Goal: Task Accomplishment & Management: Use online tool/utility

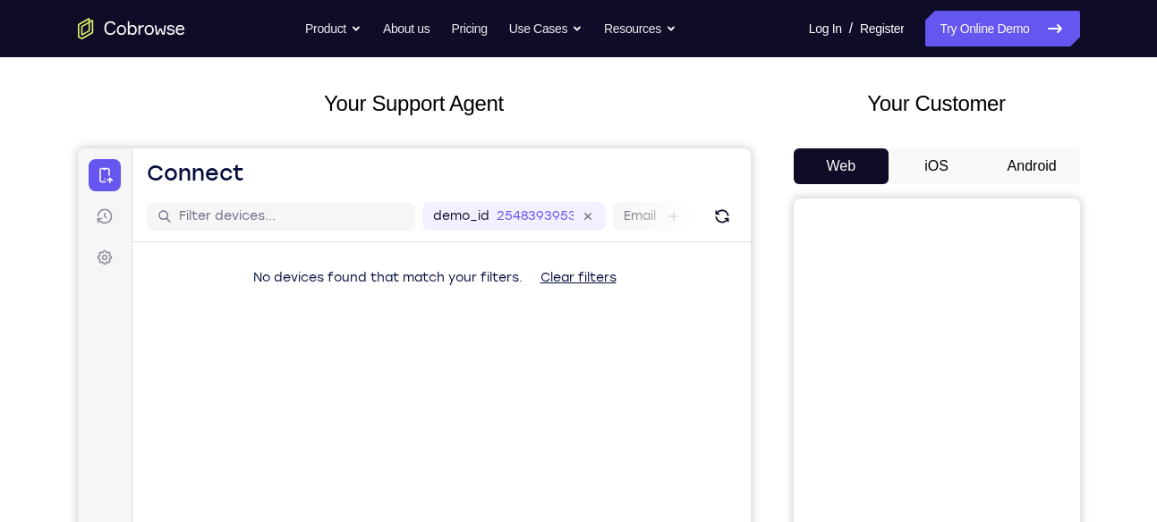
scroll to position [85, 0]
click at [1025, 166] on button "Android" at bounding box center [1032, 166] width 96 height 36
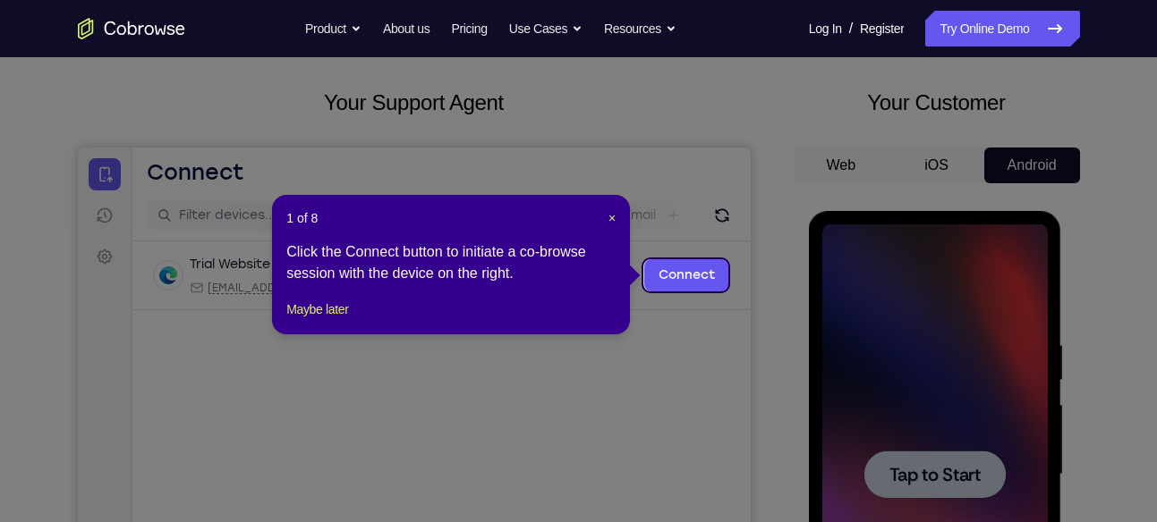
scroll to position [0, 0]
click at [609, 216] on span "×" at bounding box center [611, 218] width 7 height 14
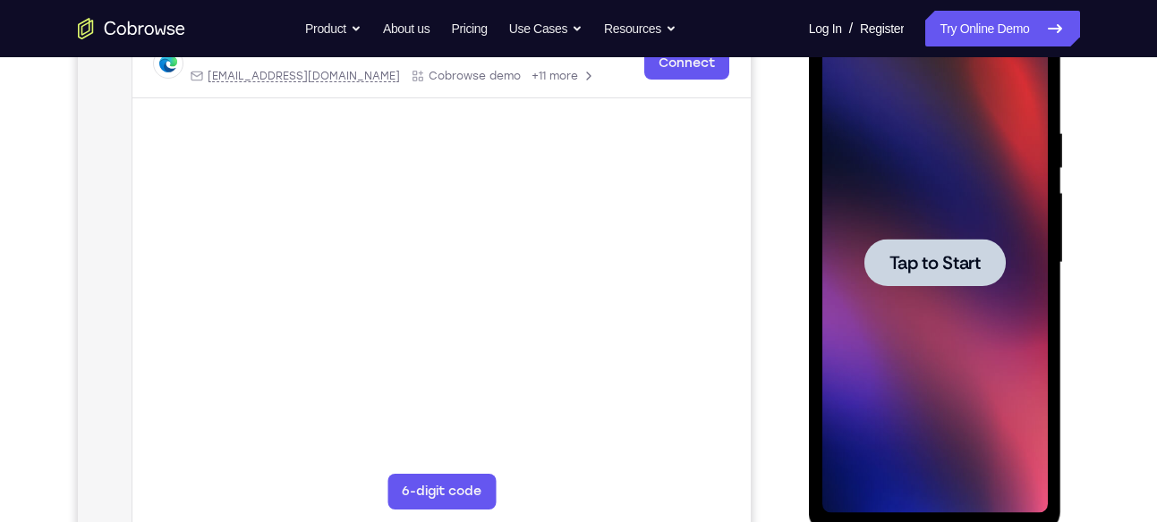
scroll to position [301, 0]
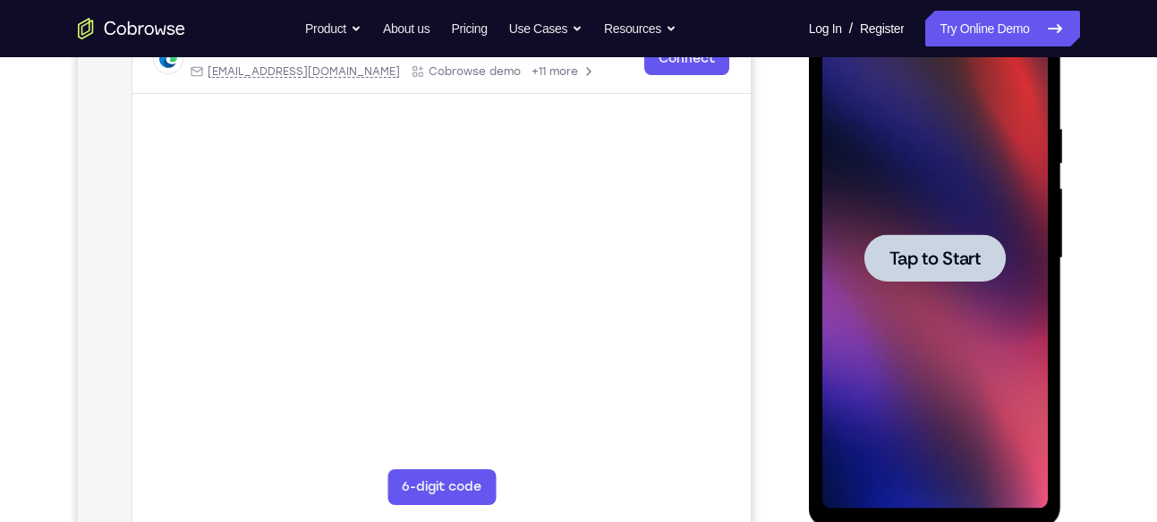
click at [931, 259] on span "Tap to Start" at bounding box center [934, 259] width 91 height 18
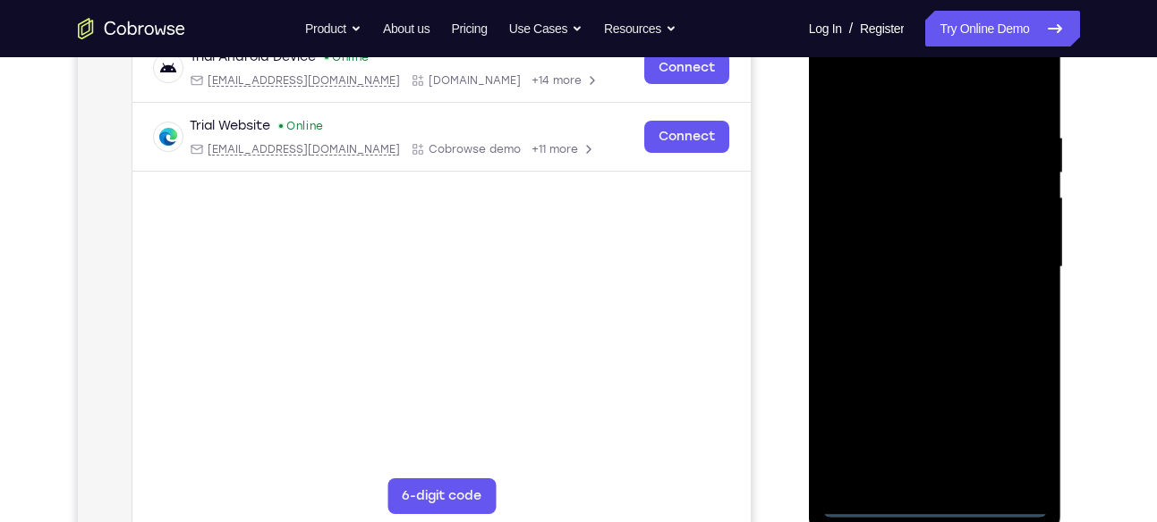
scroll to position [294, 0]
click at [941, 504] on div at bounding box center [934, 265] width 225 height 501
click at [1015, 418] on div at bounding box center [934, 265] width 225 height 501
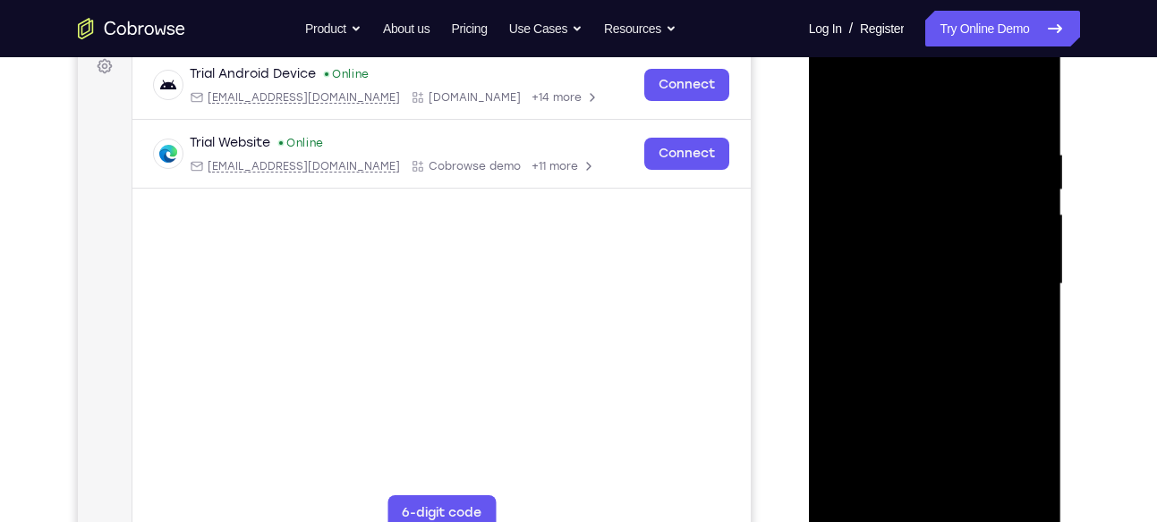
click at [838, 73] on div at bounding box center [934, 284] width 225 height 501
click at [877, 192] on div at bounding box center [934, 284] width 225 height 501
click at [909, 393] on div at bounding box center [934, 284] width 225 height 501
click at [872, 315] on div at bounding box center [934, 284] width 225 height 501
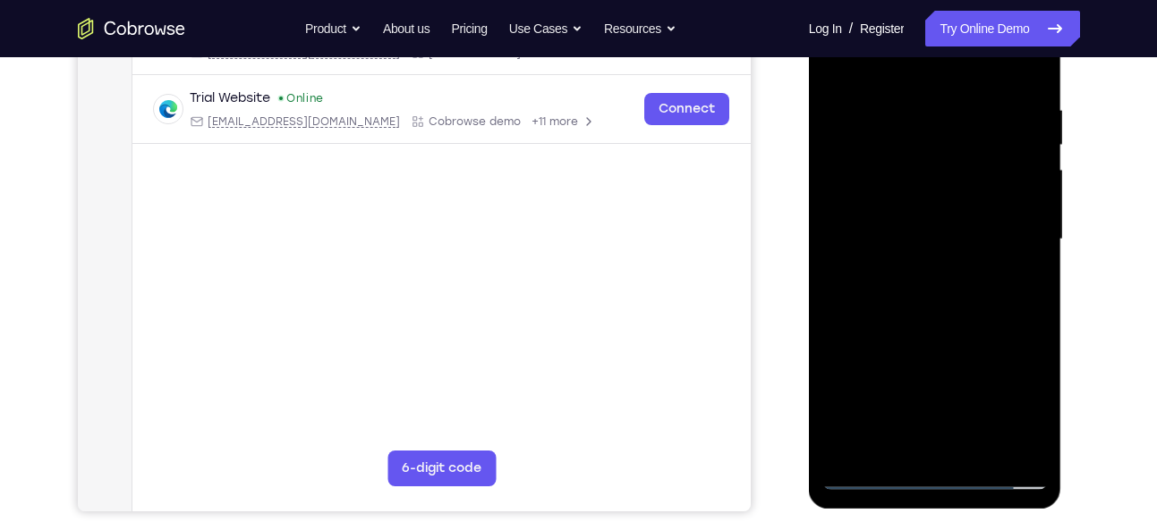
scroll to position [321, 0]
click at [1038, 316] on div at bounding box center [934, 238] width 225 height 501
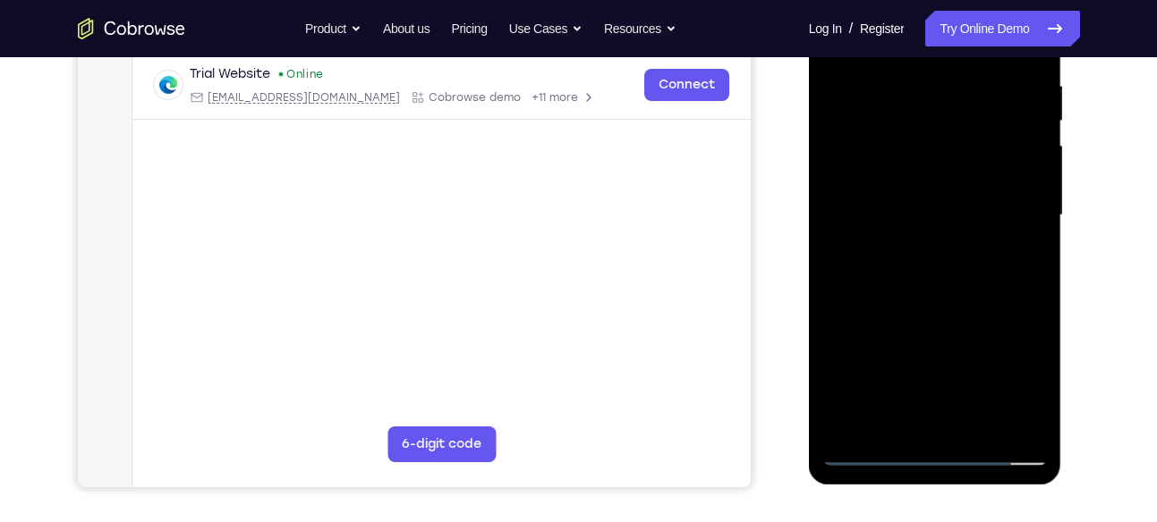
scroll to position [345, 0]
click at [832, 385] on div at bounding box center [934, 214] width 225 height 501
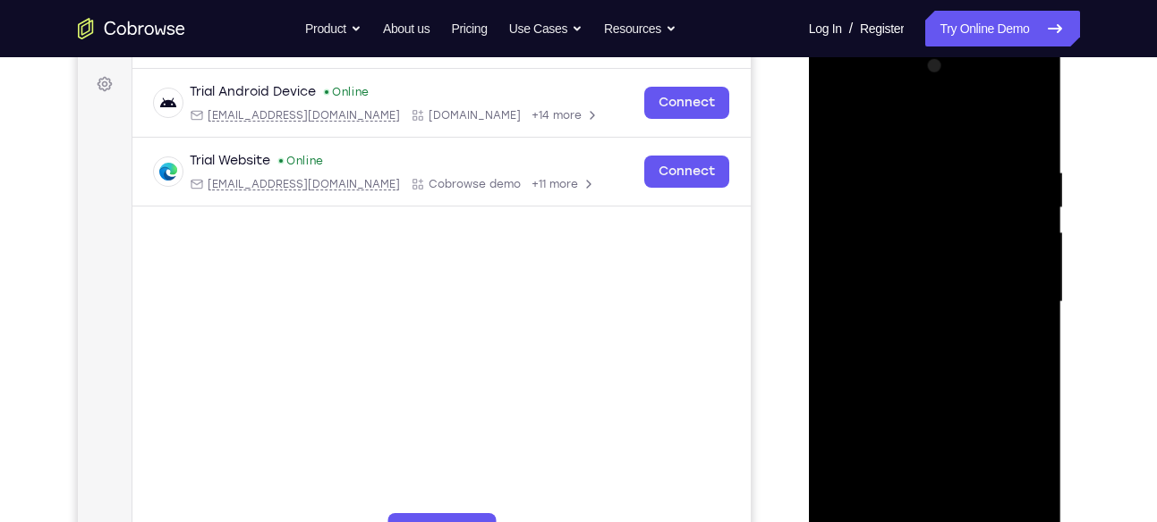
scroll to position [251, 0]
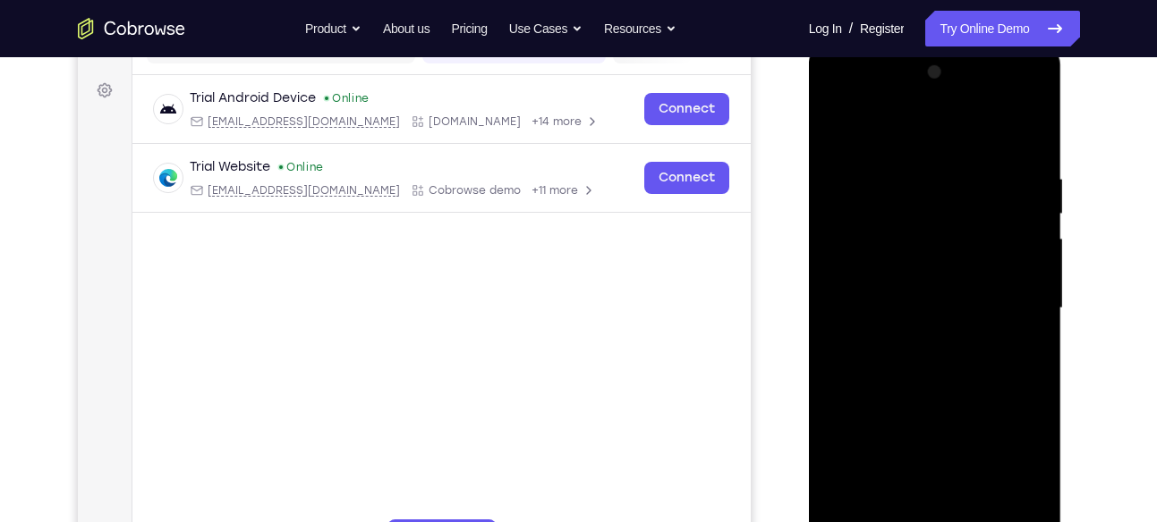
click at [842, 125] on div at bounding box center [934, 308] width 225 height 501
click at [886, 210] on div at bounding box center [934, 308] width 225 height 501
drag, startPoint x: 1029, startPoint y: 381, endPoint x: 908, endPoint y: 389, distance: 121.0
click at [908, 389] on div at bounding box center [934, 308] width 225 height 501
click at [1024, 386] on div at bounding box center [934, 308] width 225 height 501
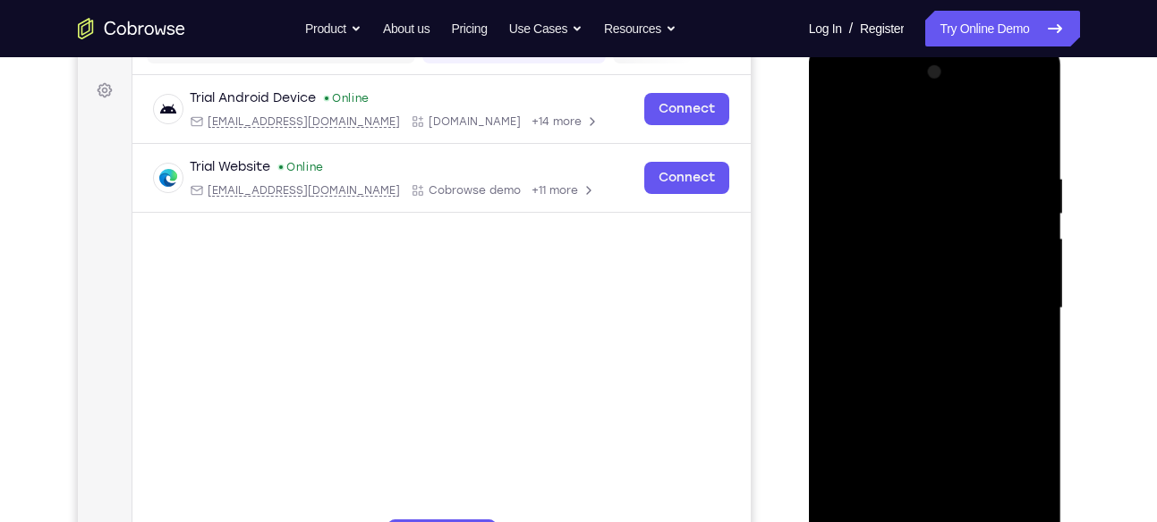
drag, startPoint x: 971, startPoint y: 328, endPoint x: 970, endPoint y: 144, distance: 184.3
click at [970, 144] on div at bounding box center [934, 308] width 225 height 501
drag, startPoint x: 963, startPoint y: 352, endPoint x: 994, endPoint y: 118, distance: 235.4
click at [994, 118] on div at bounding box center [934, 308] width 225 height 501
drag, startPoint x: 978, startPoint y: 352, endPoint x: 978, endPoint y: 288, distance: 63.5
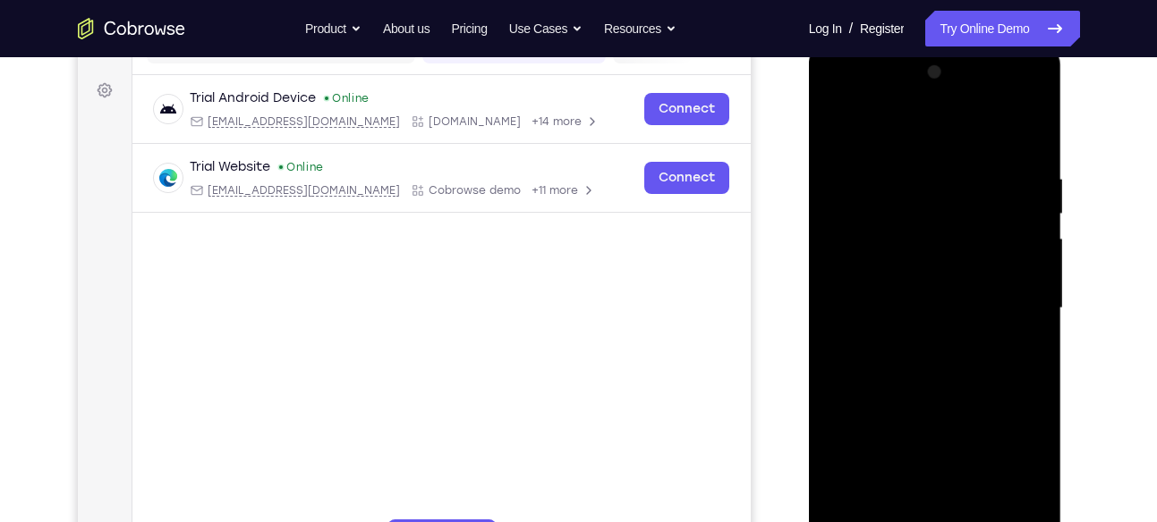
click at [978, 288] on div at bounding box center [934, 308] width 225 height 501
click at [999, 352] on div at bounding box center [934, 308] width 225 height 501
click at [1037, 392] on div at bounding box center [934, 308] width 225 height 501
click at [960, 393] on div at bounding box center [934, 308] width 225 height 501
click at [892, 318] on div at bounding box center [934, 308] width 225 height 501
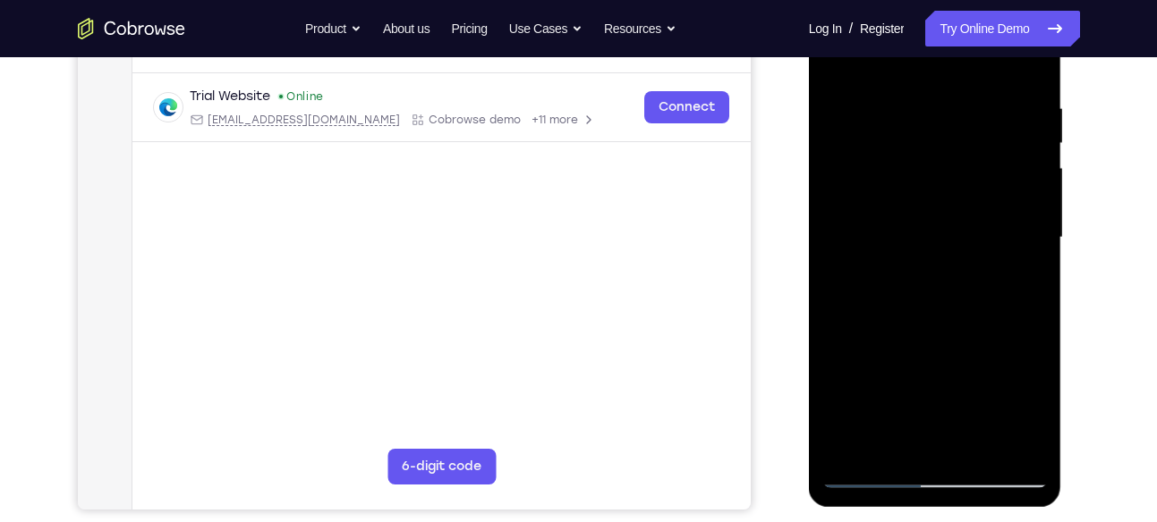
scroll to position [317, 0]
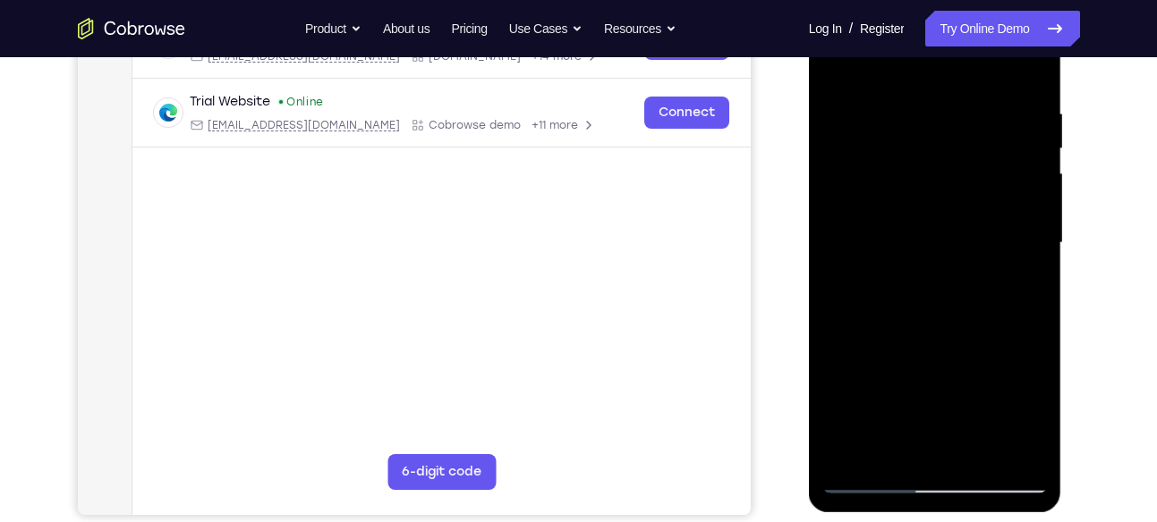
click at [930, 292] on div at bounding box center [934, 243] width 225 height 501
click at [864, 419] on div at bounding box center [934, 243] width 225 height 501
click at [862, 419] on div at bounding box center [934, 243] width 225 height 501
click at [874, 417] on div at bounding box center [934, 243] width 225 height 501
click at [878, 417] on div at bounding box center [934, 243] width 225 height 501
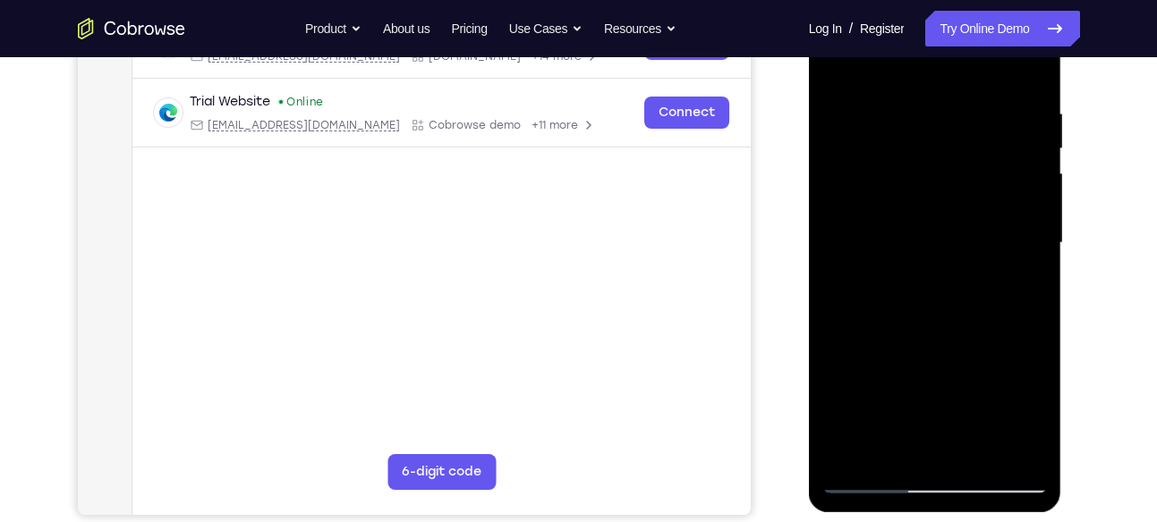
click at [869, 418] on div at bounding box center [934, 243] width 225 height 501
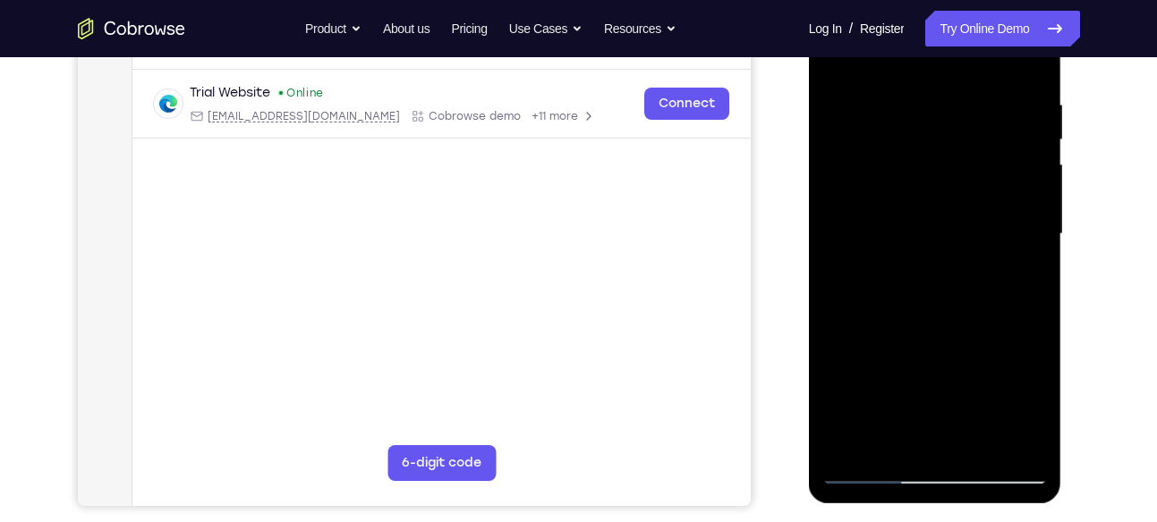
click at [780, 338] on div "Your Support Agent Your Customer Web iOS Android" at bounding box center [579, 176] width 1002 height 661
click at [788, 339] on div "Your Support Agent Your Customer Web iOS Android" at bounding box center [579, 176] width 1002 height 661
click at [894, 352] on div at bounding box center [934, 234] width 225 height 501
click at [869, 403] on div at bounding box center [934, 234] width 225 height 501
click at [871, 407] on div at bounding box center [934, 234] width 225 height 501
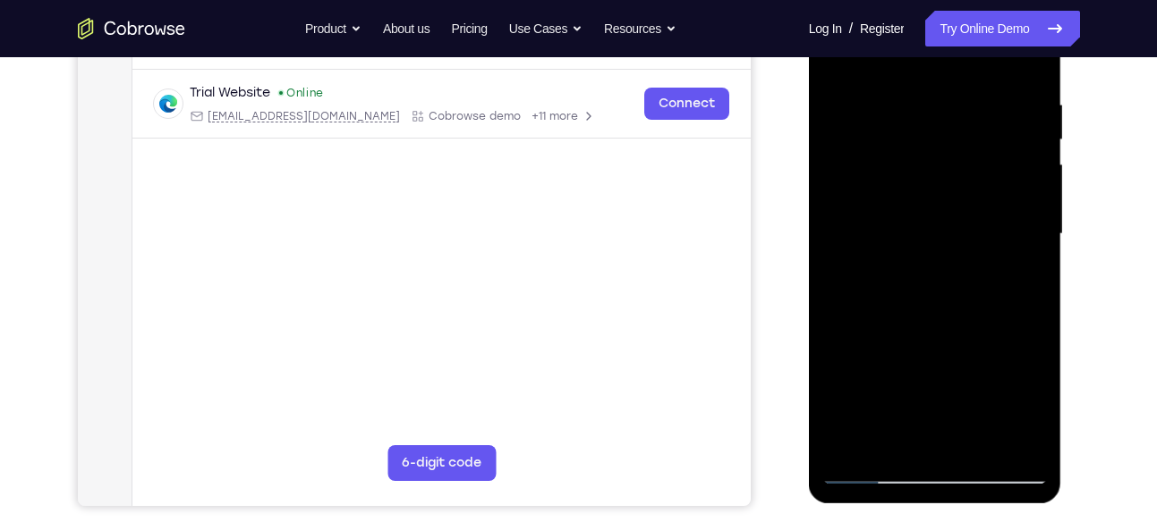
click at [999, 188] on div at bounding box center [934, 234] width 225 height 501
click at [914, 320] on div at bounding box center [934, 234] width 225 height 501
click at [903, 407] on div at bounding box center [934, 234] width 225 height 501
click at [918, 369] on div at bounding box center [934, 234] width 225 height 501
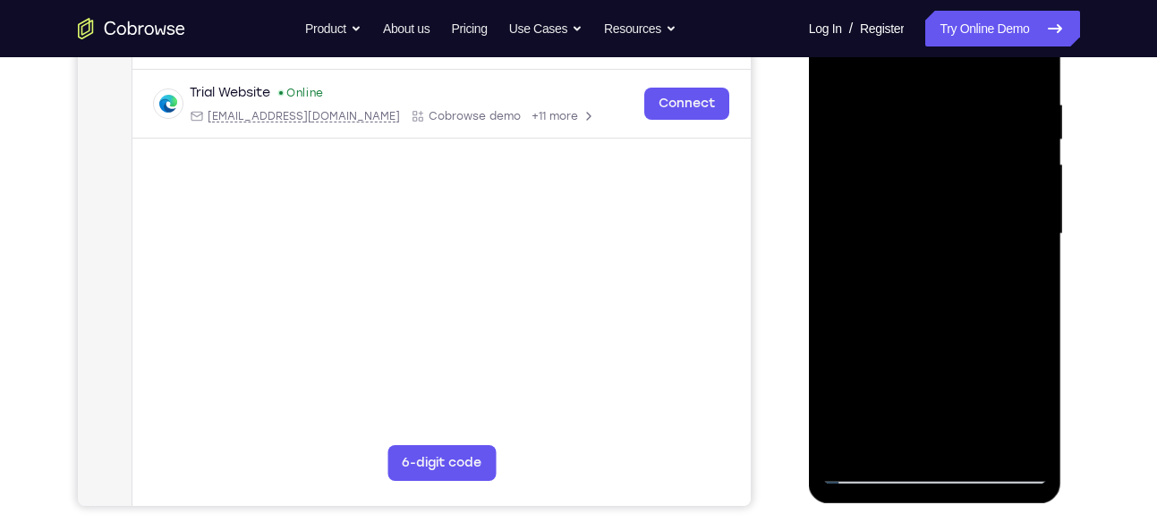
click at [912, 406] on div at bounding box center [934, 234] width 225 height 501
click at [919, 403] on div at bounding box center [934, 234] width 225 height 501
click at [927, 407] on div at bounding box center [934, 234] width 225 height 501
click at [919, 360] on div at bounding box center [934, 234] width 225 height 501
click at [936, 409] on div at bounding box center [934, 234] width 225 height 501
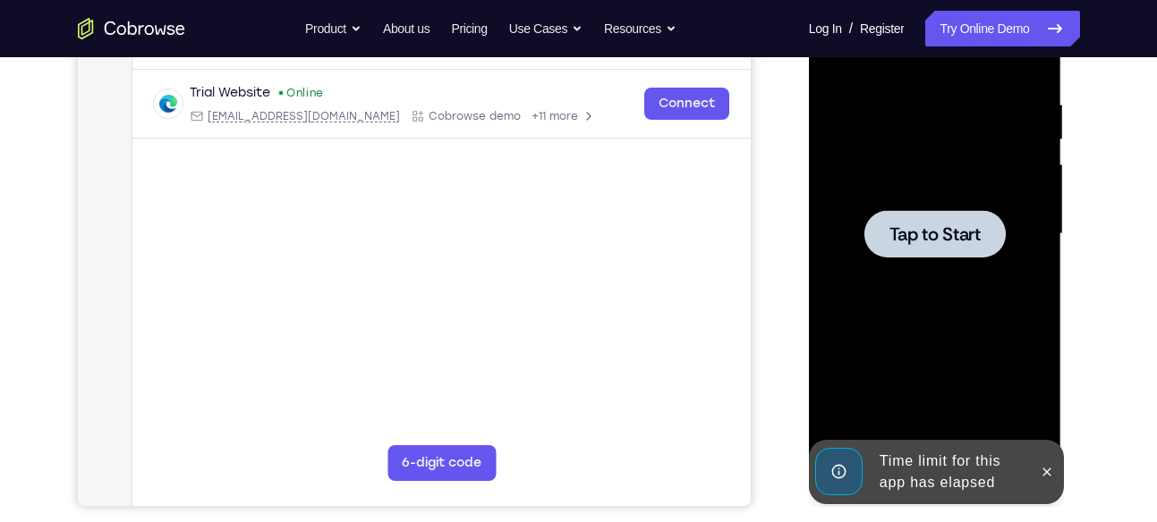
click at [933, 243] on span "Tap to Start" at bounding box center [934, 234] width 91 height 18
